Goal: Communication & Community: Participate in discussion

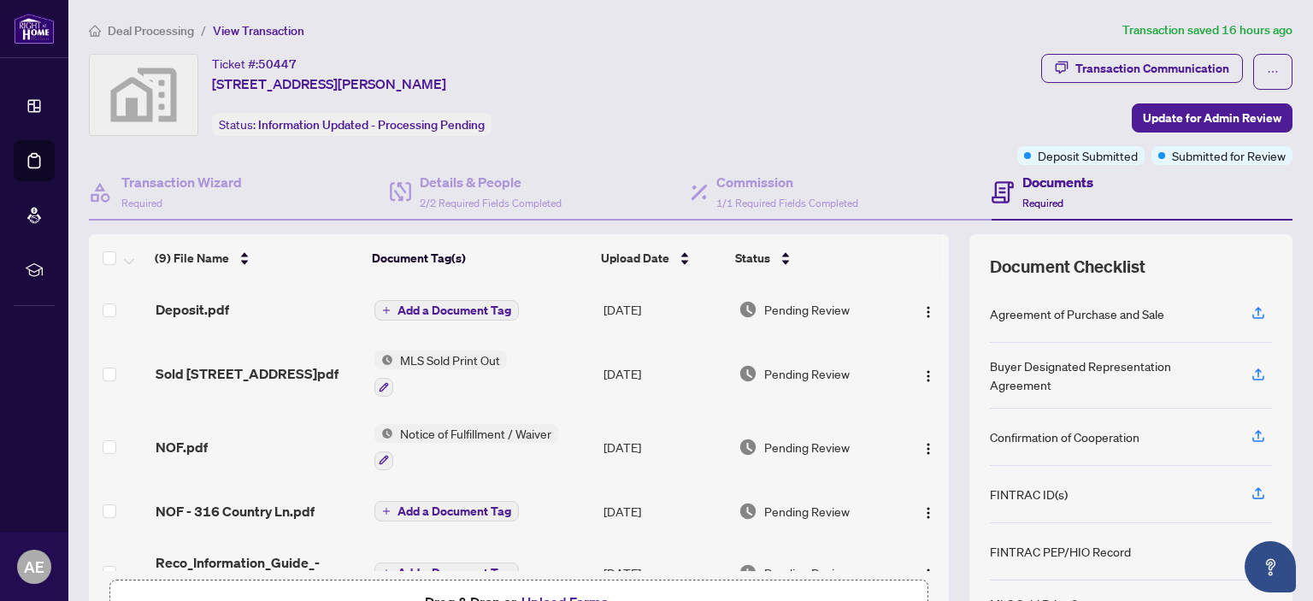
scroll to position [113, 0]
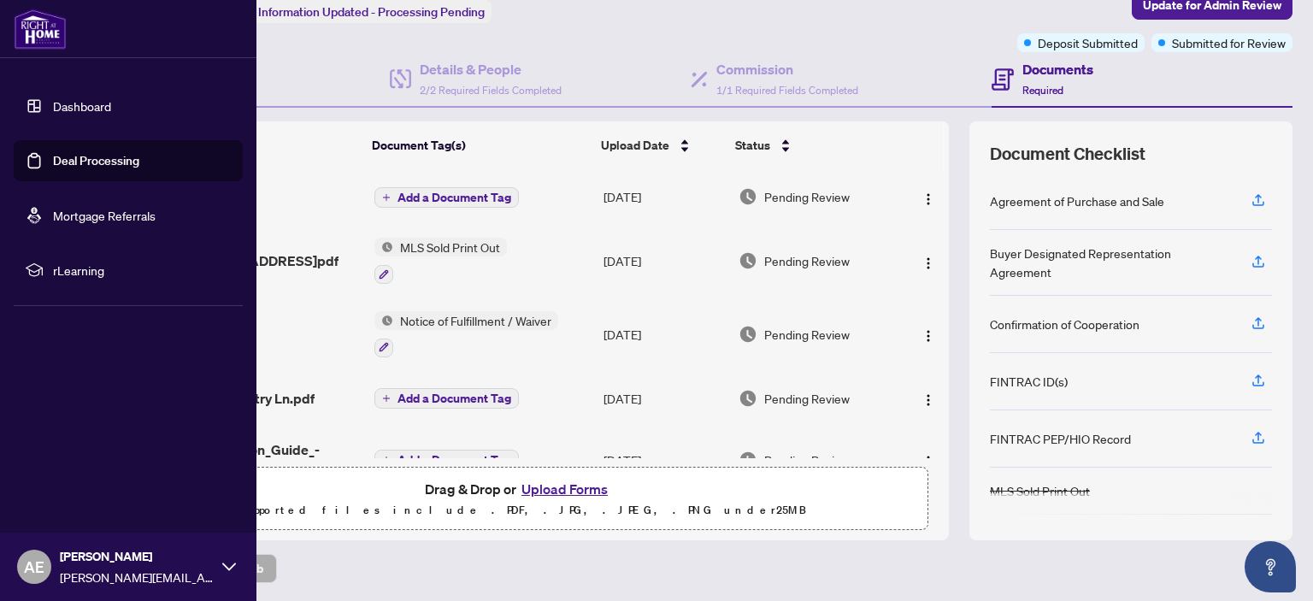
click at [96, 98] on link "Dashboard" at bounding box center [82, 105] width 58 height 15
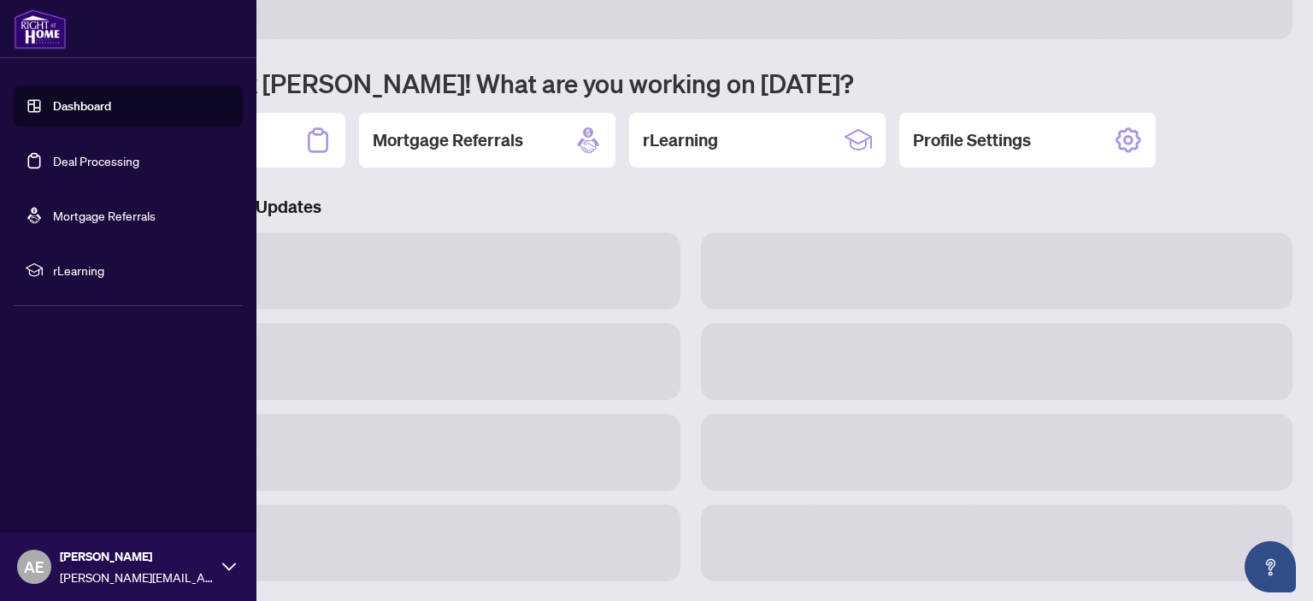
scroll to position [111, 0]
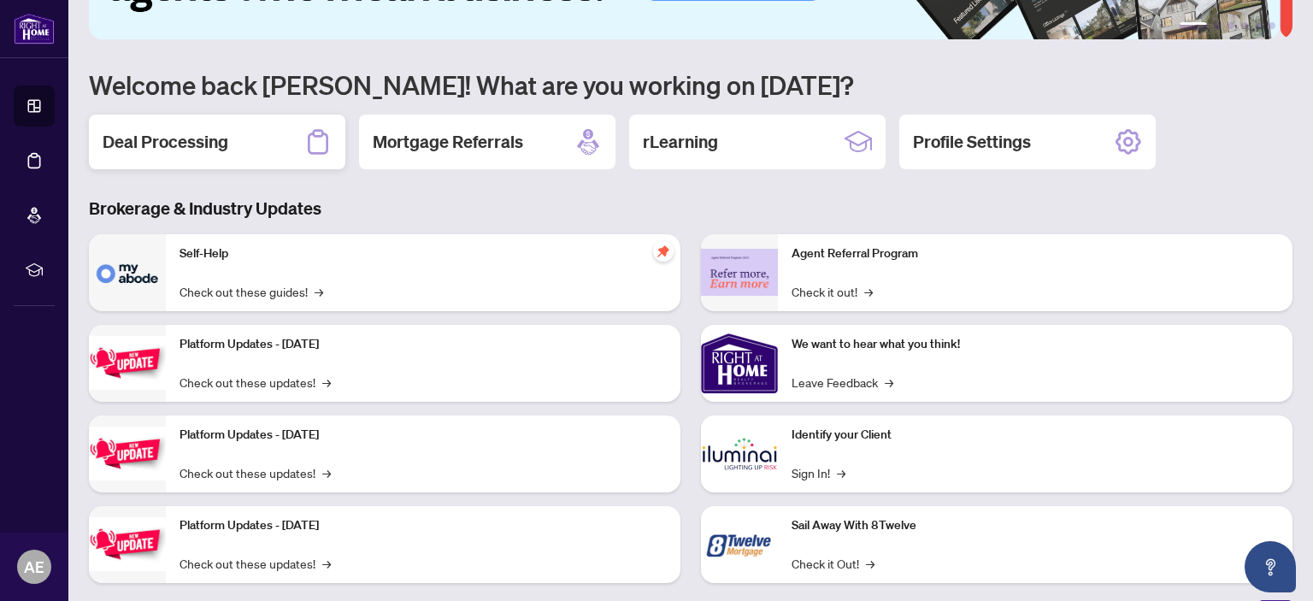
click at [201, 131] on h2 "Deal Processing" at bounding box center [166, 142] width 126 height 24
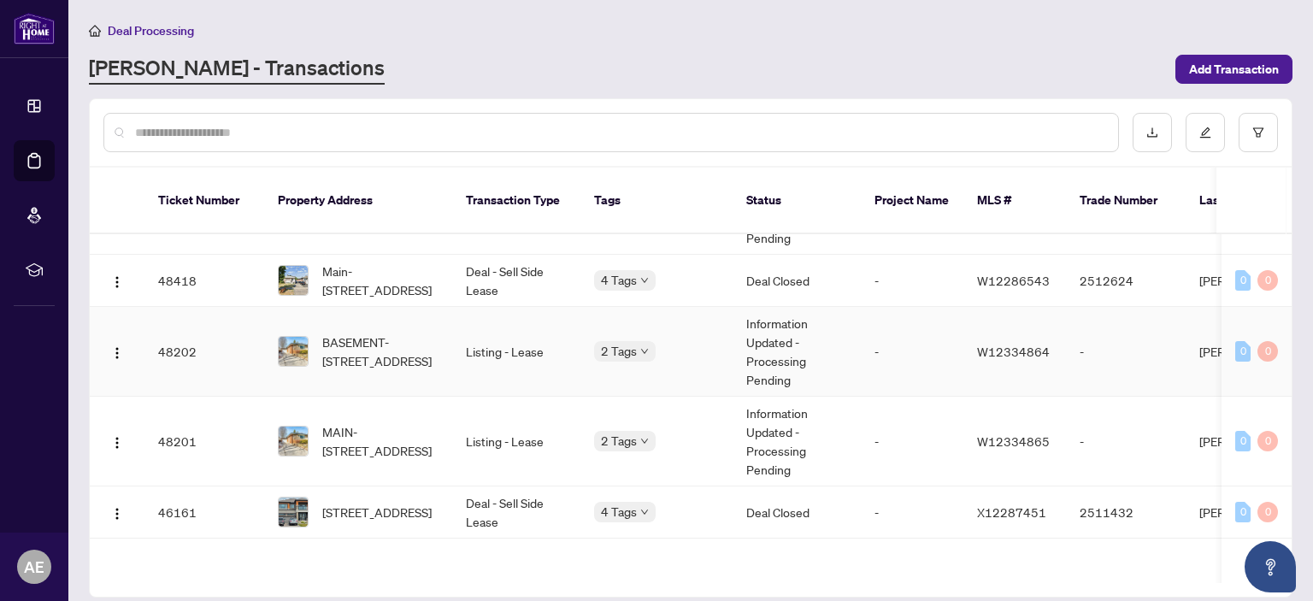
scroll to position [171, 0]
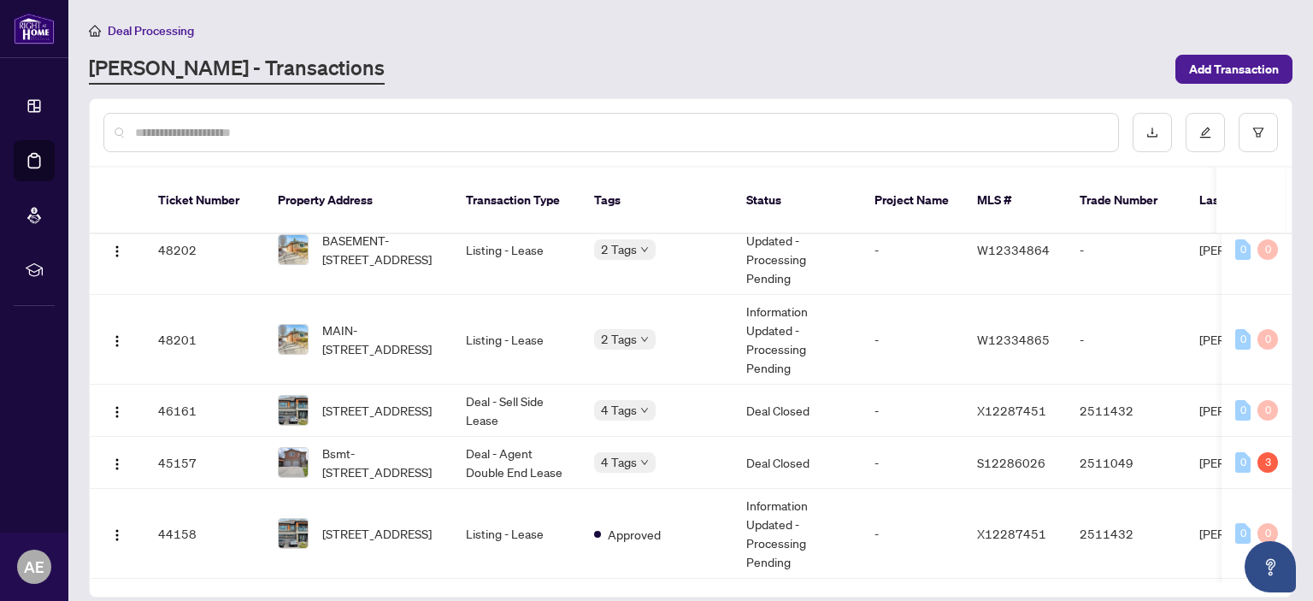
drag, startPoint x: 212, startPoint y: 148, endPoint x: 221, endPoint y: 120, distance: 29.7
click at [215, 137] on div at bounding box center [611, 132] width 1016 height 39
click at [221, 120] on div at bounding box center [611, 132] width 1016 height 39
click at [215, 139] on input "text" at bounding box center [620, 132] width 970 height 19
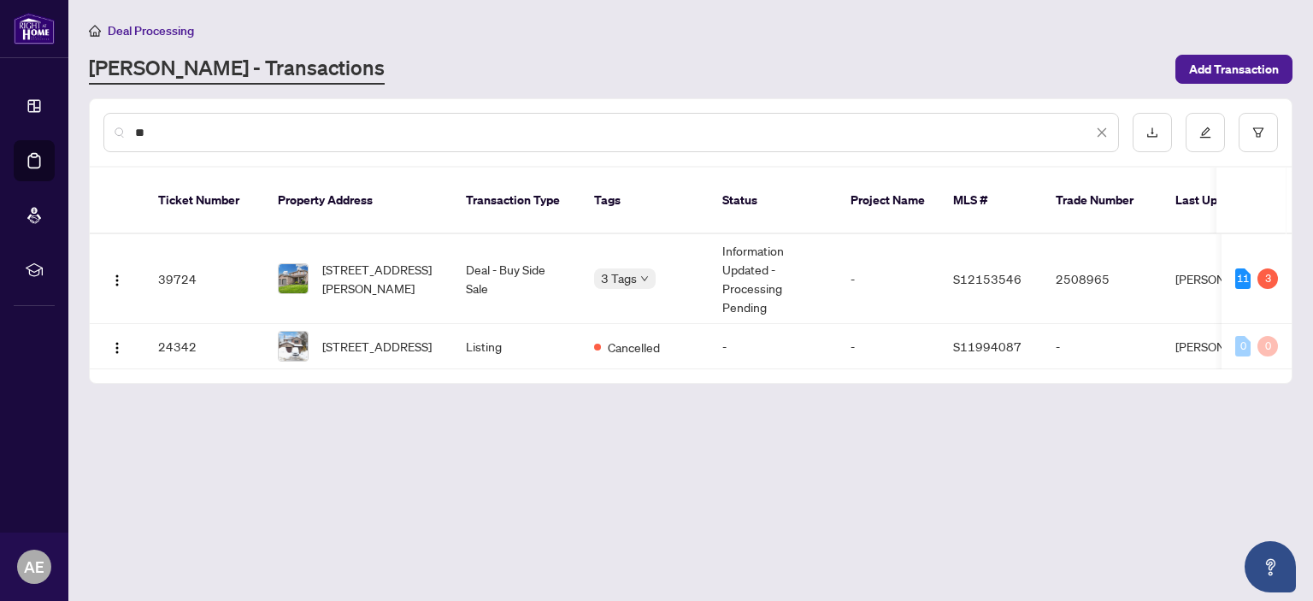
scroll to position [0, 0]
type input "**"
click at [395, 260] on span "[STREET_ADDRESS][PERSON_NAME]" at bounding box center [380, 279] width 116 height 38
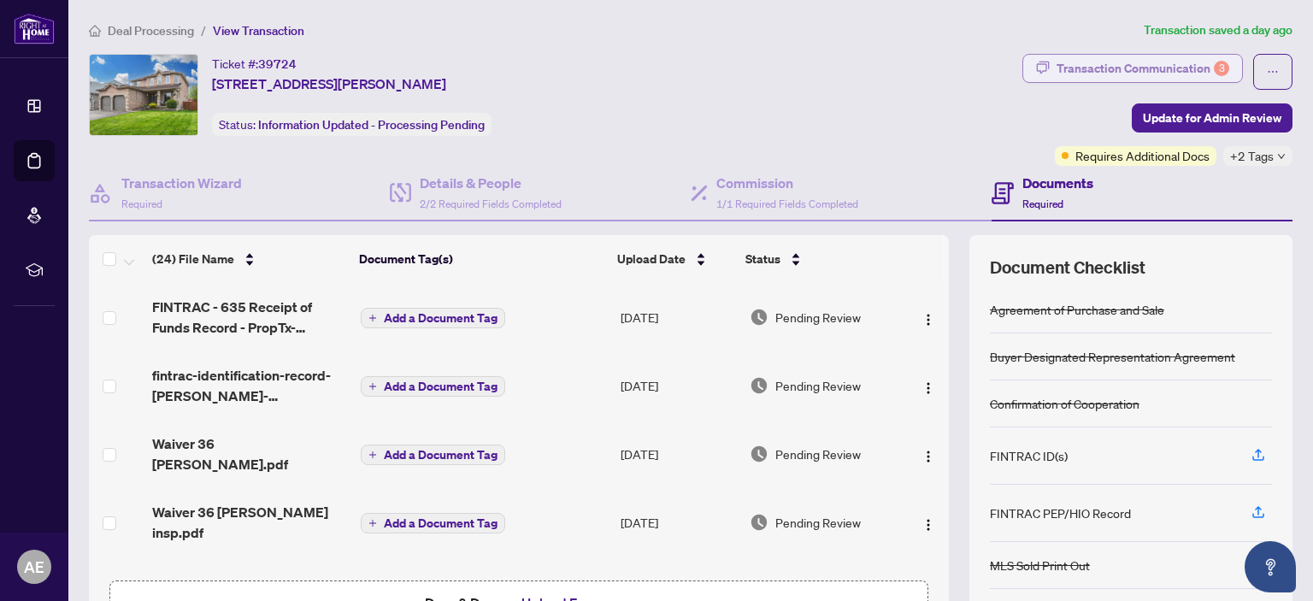
click at [1189, 70] on div "Transaction Communication 3" at bounding box center [1143, 68] width 173 height 27
type textarea "**********"
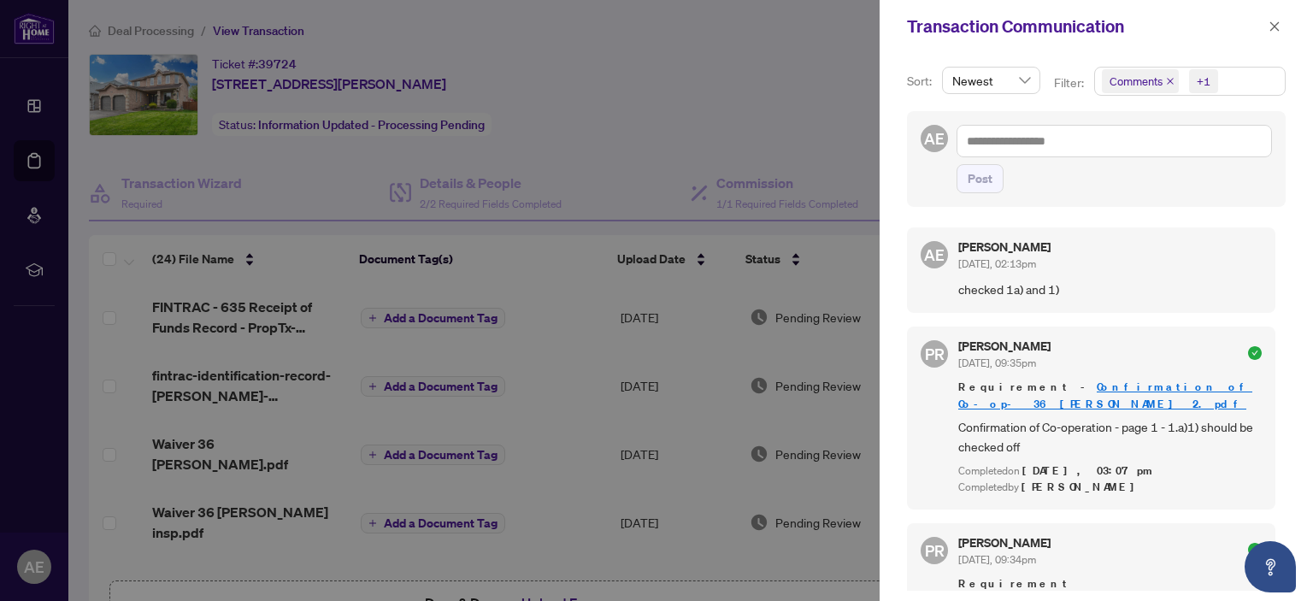
click at [1166, 85] on icon "close" at bounding box center [1170, 81] width 9 height 9
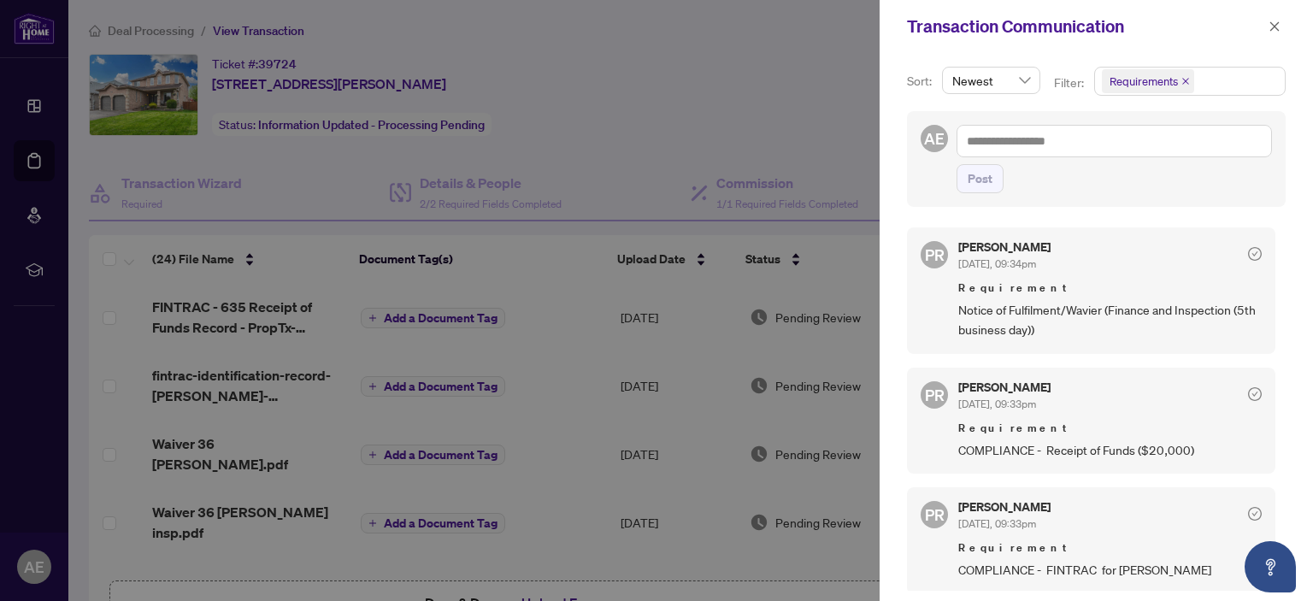
click at [16, 23] on div at bounding box center [656, 300] width 1313 height 601
click at [47, 27] on div at bounding box center [656, 300] width 1313 height 601
click at [423, 115] on div at bounding box center [656, 300] width 1313 height 601
click at [1276, 22] on icon "close" at bounding box center [1275, 27] width 12 height 12
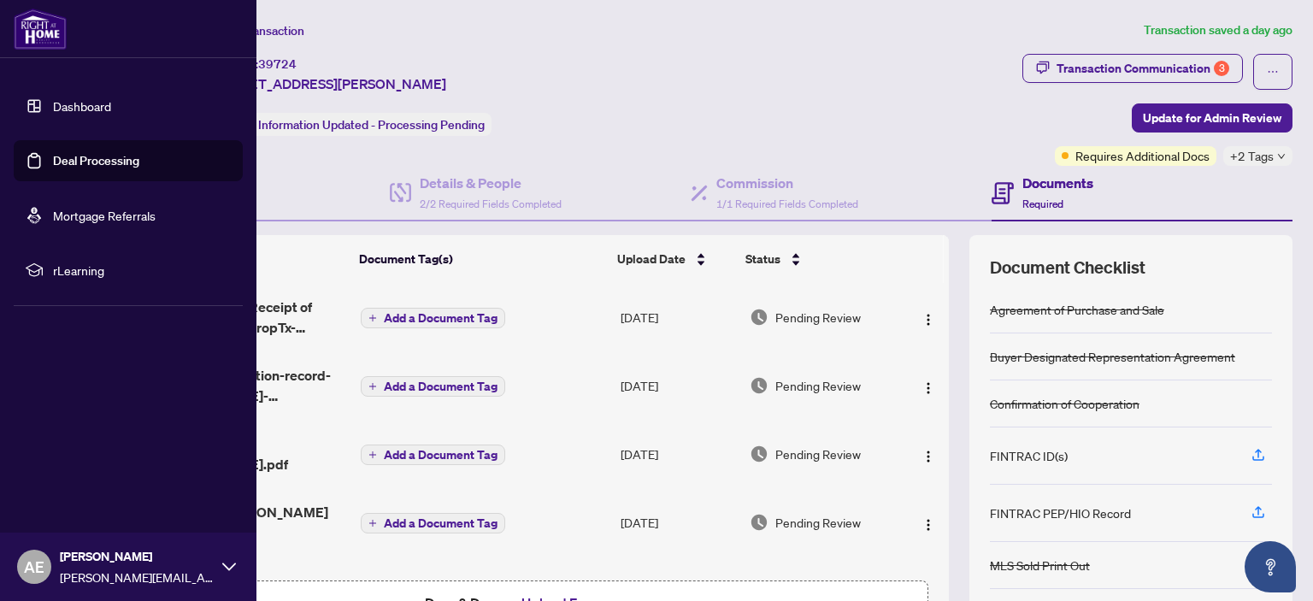
click at [88, 98] on link "Dashboard" at bounding box center [82, 105] width 58 height 15
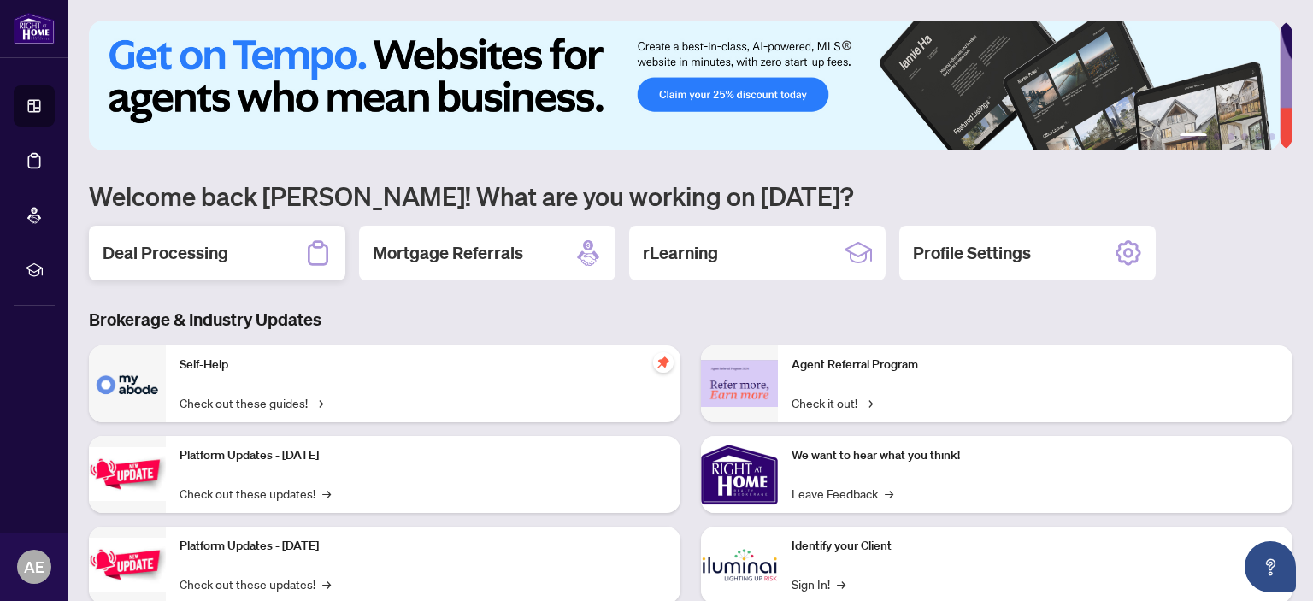
click at [194, 250] on h2 "Deal Processing" at bounding box center [166, 253] width 126 height 24
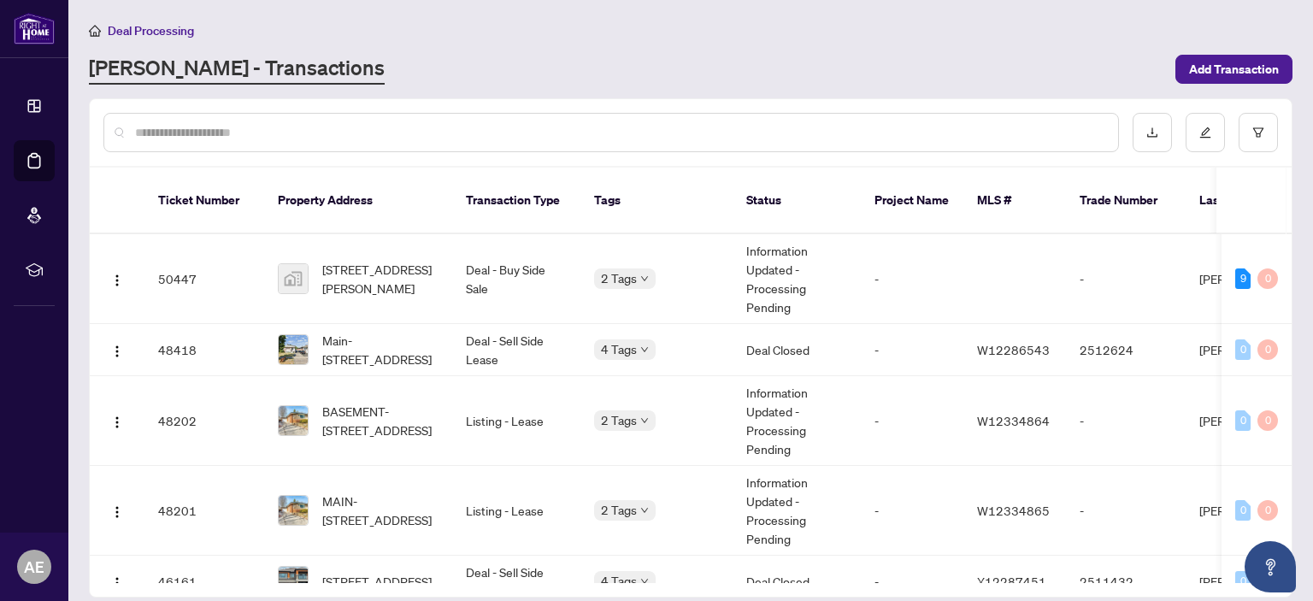
click at [819, 135] on input "text" at bounding box center [620, 132] width 970 height 19
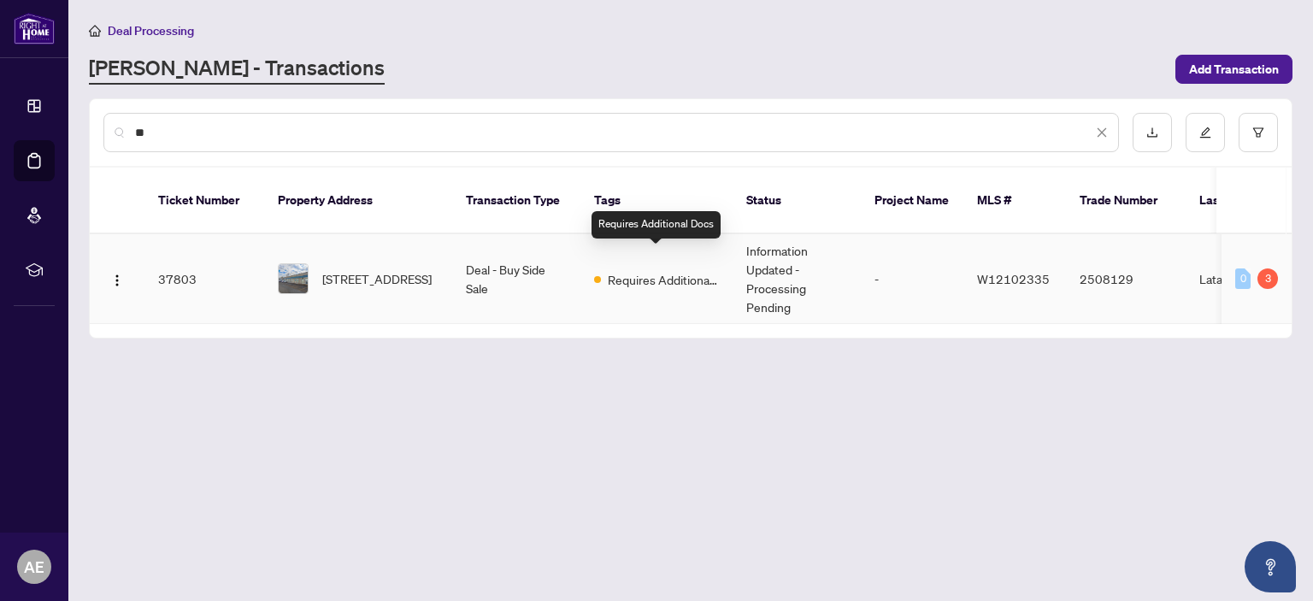
type input "**"
click at [658, 270] on span "Requires Additional Docs" at bounding box center [663, 279] width 111 height 19
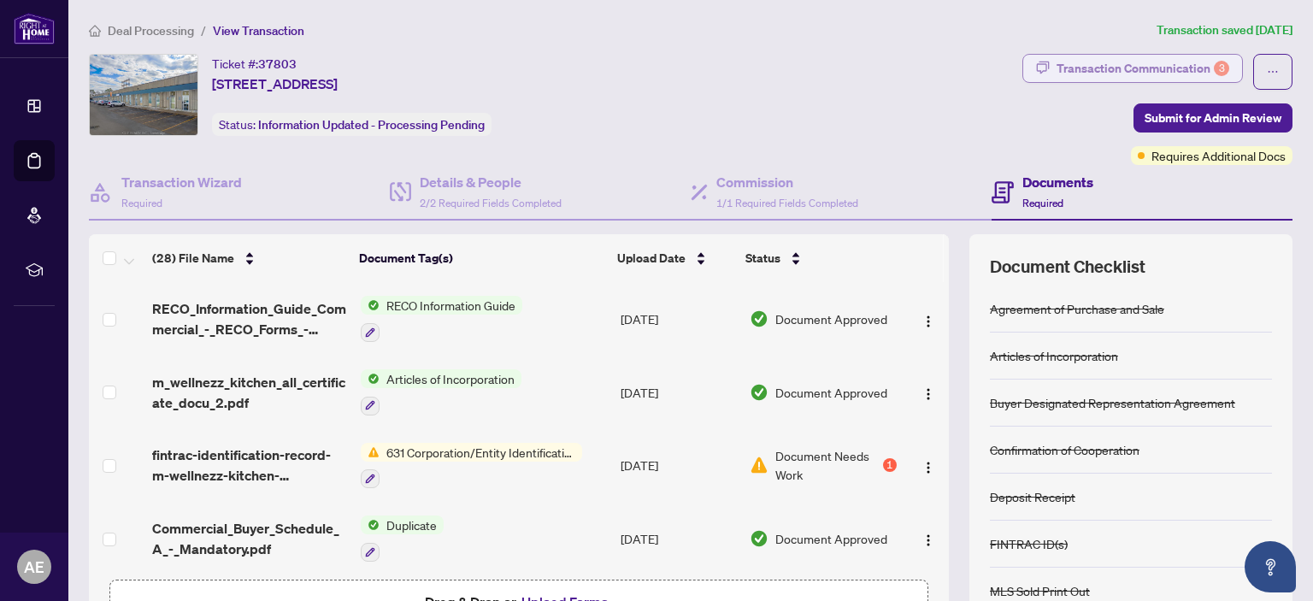
click at [1146, 70] on div "Transaction Communication 3" at bounding box center [1143, 68] width 173 height 27
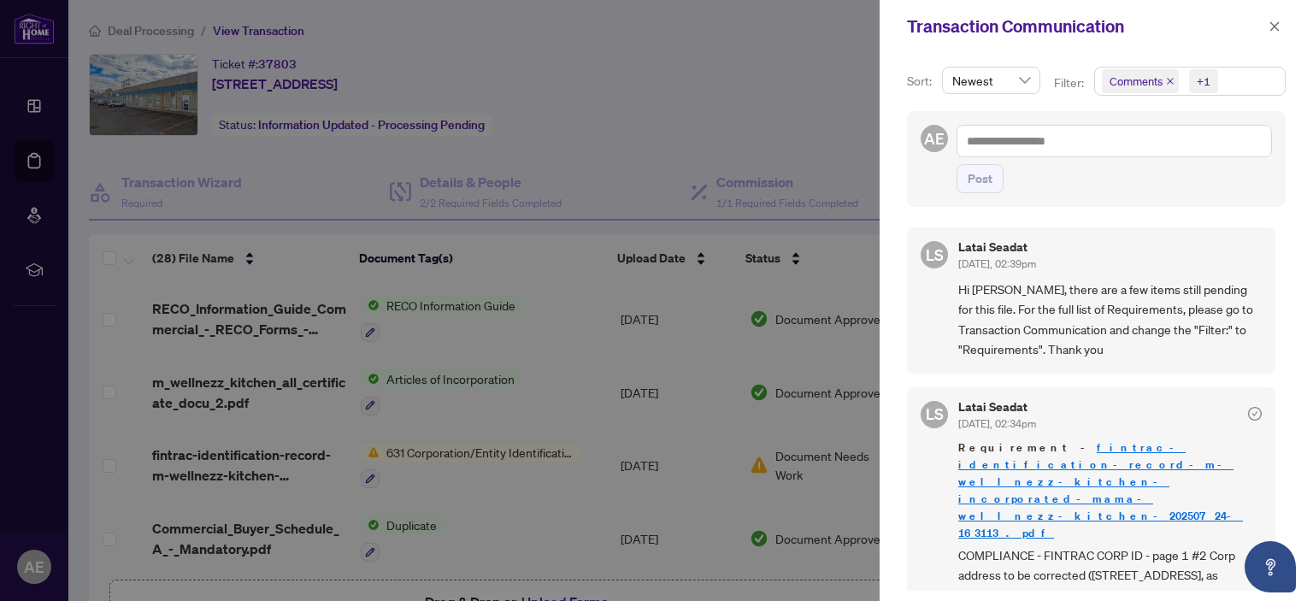
click at [1174, 73] on span "Comments" at bounding box center [1140, 81] width 77 height 24
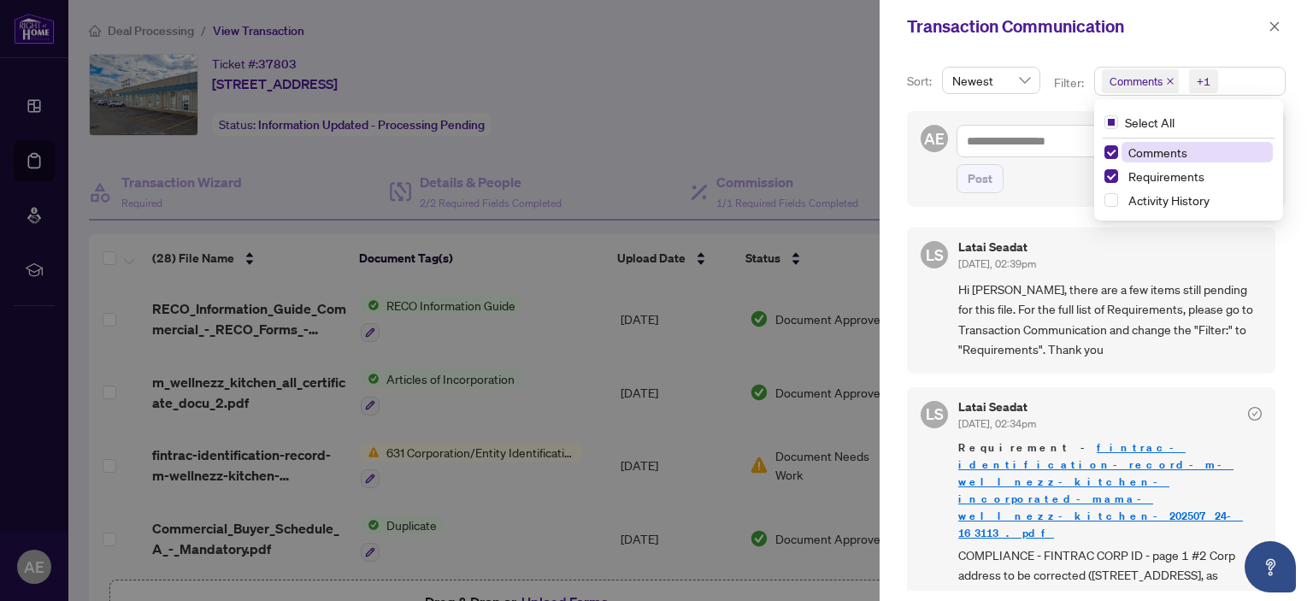
click at [1171, 78] on icon "close" at bounding box center [1170, 81] width 7 height 7
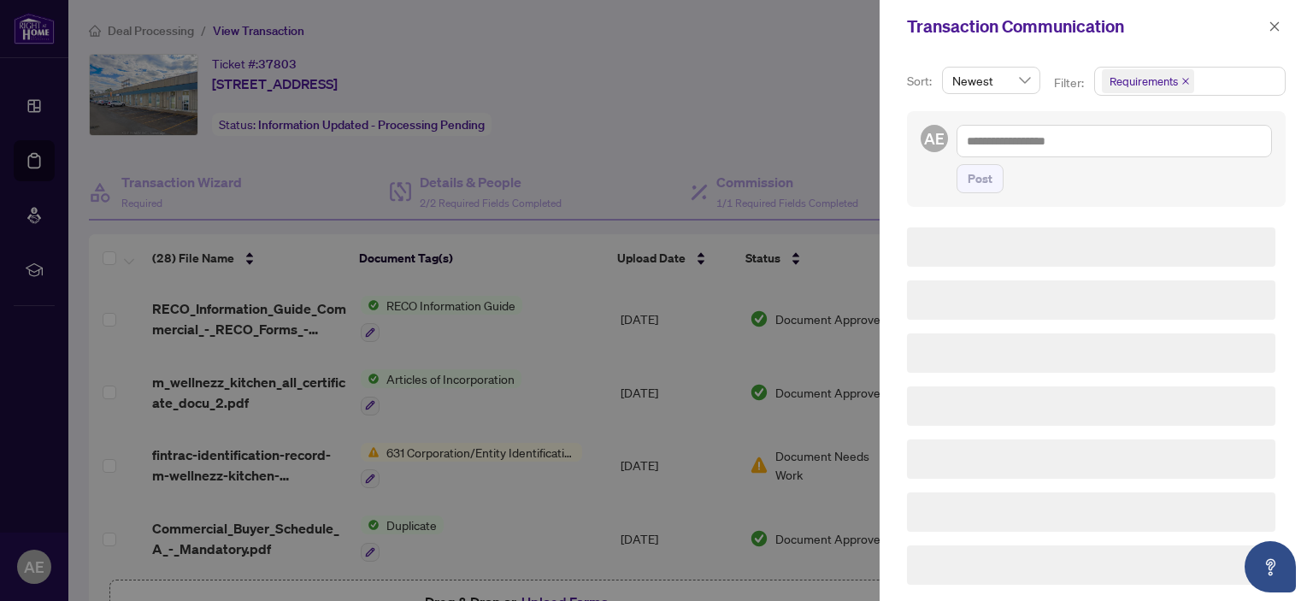
click at [1171, 80] on span "Requirements" at bounding box center [1144, 81] width 68 height 17
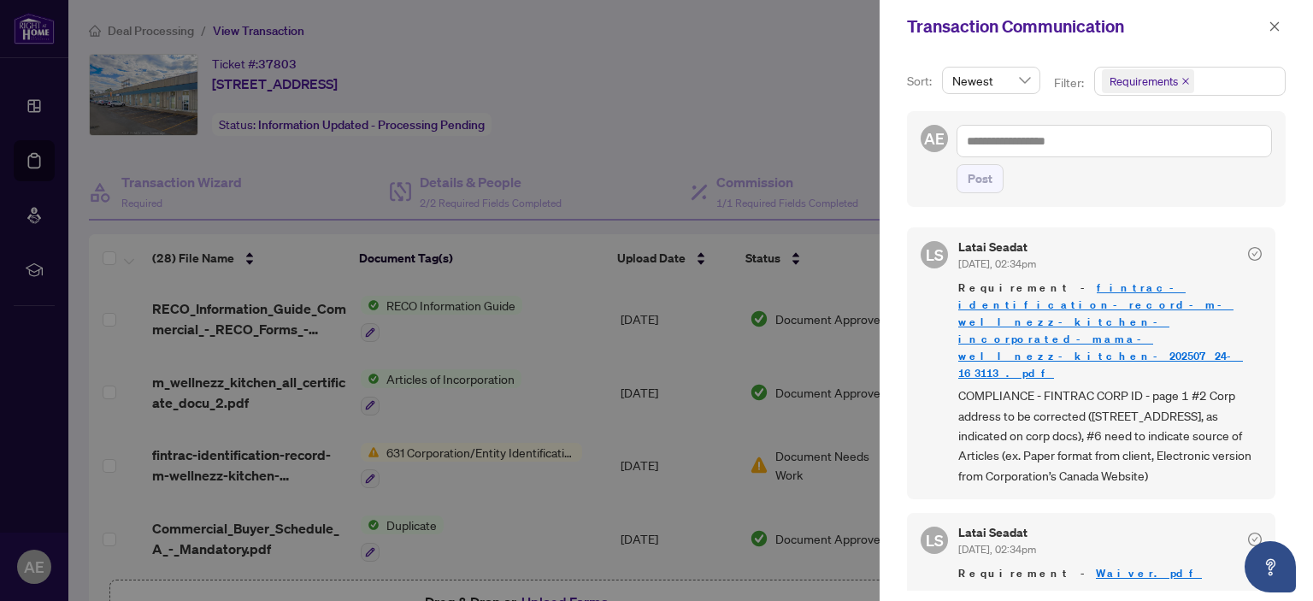
click at [1171, 80] on span "Requirements" at bounding box center [1144, 81] width 68 height 17
click at [1178, 38] on div "Transaction Communication" at bounding box center [1085, 27] width 357 height 26
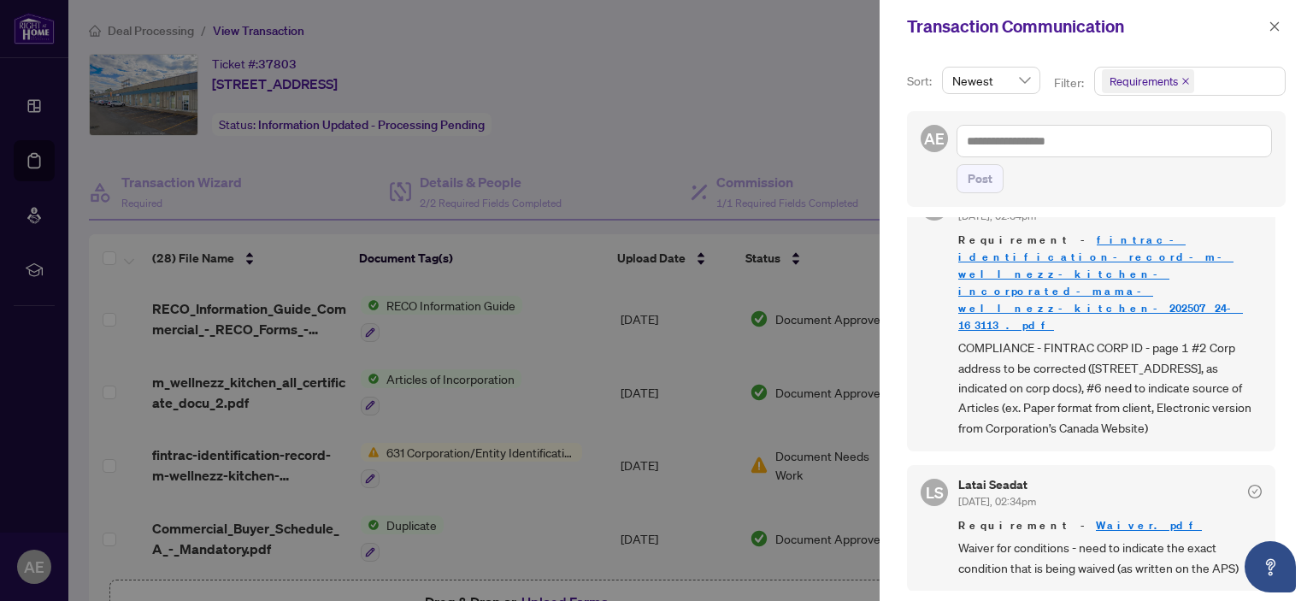
scroll to position [85, 0]
